Goal: Information Seeking & Learning: Learn about a topic

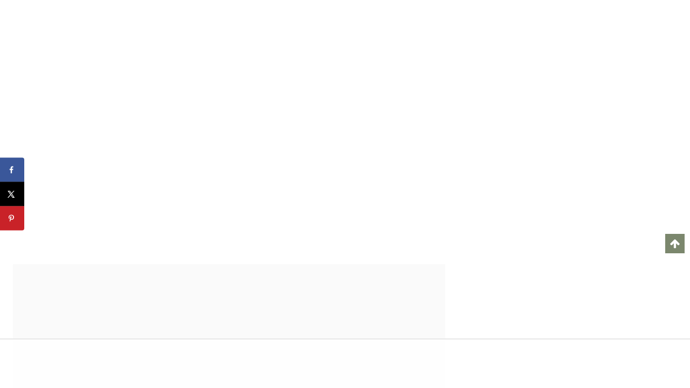
scroll to position [17386, 0]
